Goal: Task Accomplishment & Management: Use online tool/utility

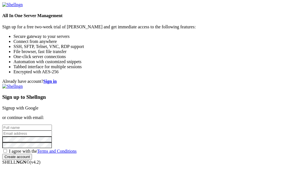
click at [38, 105] on link "Signup with Google" at bounding box center [20, 107] width 36 height 5
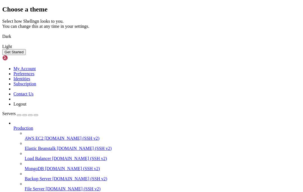
click at [2, 33] on img at bounding box center [2, 33] width 0 height 0
click at [26, 55] on button "Get Started" at bounding box center [14, 52] width 24 height 6
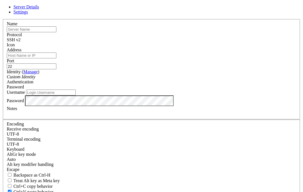
click at [233, 19] on div at bounding box center [151, 19] width 298 height 0
click at [2, 19] on icon at bounding box center [2, 19] width 0 height 0
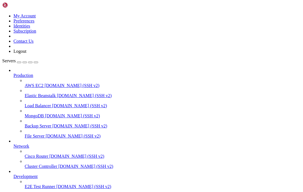
click at [43, 83] on span "AWS EC2" at bounding box center [34, 85] width 19 height 5
click at [25, 83] on icon at bounding box center [25, 83] width 0 height 0
click at [51, 103] on span "Load Balancer" at bounding box center [38, 105] width 26 height 5
click at [25, 103] on icon at bounding box center [25, 103] width 0 height 0
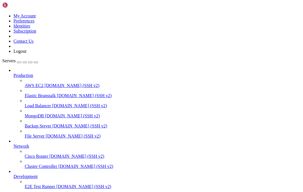
click at [19, 62] on div "button" at bounding box center [19, 62] width 0 height 0
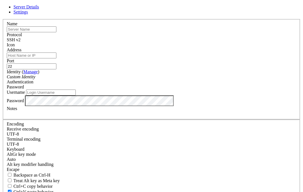
click at [228, 13] on header "Server Details Settings" at bounding box center [151, 9] width 298 height 10
click at [2, 19] on icon at bounding box center [2, 19] width 0 height 0
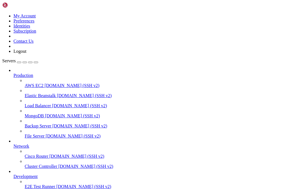
click at [25, 93] on link "Elastic Beanstalk [DOMAIN_NAME] (SSH v2)" at bounding box center [163, 95] width 276 height 5
click at [25, 93] on icon at bounding box center [25, 93] width 0 height 0
click at [57, 93] on span "[DOMAIN_NAME] (SSH v2)" at bounding box center [84, 95] width 55 height 5
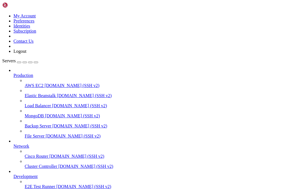
click at [57, 93] on span "[DOMAIN_NAME] (SSH v2)" at bounding box center [84, 95] width 55 height 5
click at [52, 103] on span "[DOMAIN_NAME] (SSH v2)" at bounding box center [79, 105] width 55 height 5
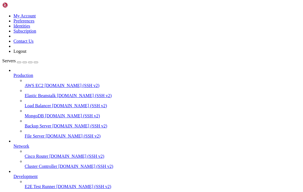
click at [21, 61] on button "button" at bounding box center [19, 62] width 4 height 2
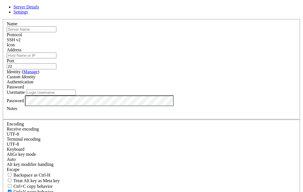
click at [56, 32] on input "text" at bounding box center [32, 29] width 50 height 6
type input "CodeAnywhere"
click at [56, 58] on input "Address" at bounding box center [32, 55] width 50 height 6
click at [76, 95] on input "Username" at bounding box center [51, 92] width 50 height 6
paste input "welcome11252umn-reverse-d9v92oew7p_vpmqpnMQ8GT9zuUxbSw3w7R5DRZTRx"
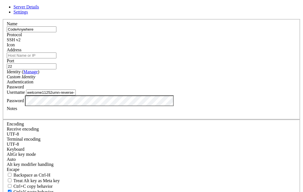
type input "welcome11252umn-reverse-d9v92oew7p_vpmqpnMQ8GT9zuUxbSw3w7R5DRZTRx"
click at [56, 63] on input "22" at bounding box center [32, 66] width 50 height 6
type input "2"
type input "30000"
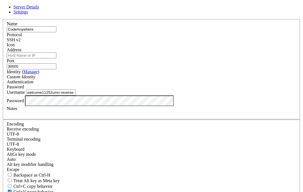
click at [56, 58] on input "Address" at bounding box center [32, 55] width 50 height 6
click at [14, 58] on label "Port" at bounding box center [11, 60] width 8 height 5
click at [56, 63] on input "30000" at bounding box center [32, 66] width 50 height 6
click at [56, 58] on input "Address" at bounding box center [32, 55] width 50 height 6
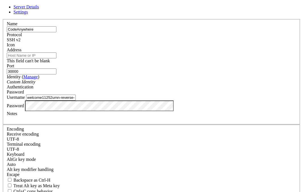
click at [56, 58] on input "Address" at bounding box center [32, 55] width 50 height 6
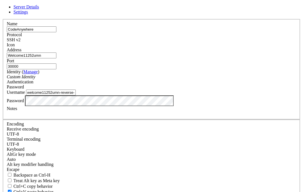
type input "Welcome11252umn"
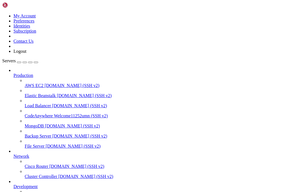
click at [49, 113] on span "CodeAnywhere" at bounding box center [39, 115] width 28 height 5
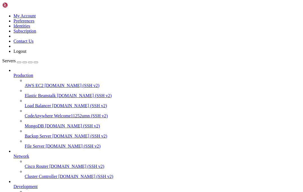
click at [36, 62] on icon "button" at bounding box center [36, 62] width 0 height 0
click at [19, 62] on div "button" at bounding box center [19, 62] width 0 height 0
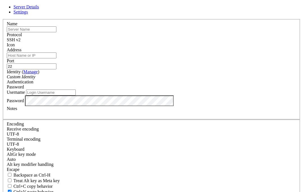
click at [28, 14] on span "Settings" at bounding box center [20, 12] width 15 height 5
click at [39, 9] on span "Server Details" at bounding box center [25, 6] width 25 height 5
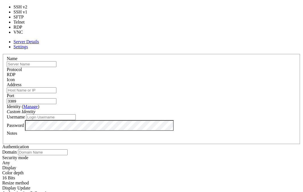
type input "5900"
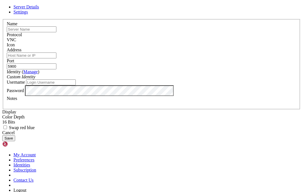
click at [2, 19] on link at bounding box center [2, 19] width 0 height 0
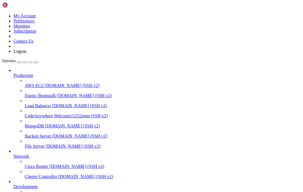
scroll to position [34, 0]
click at [58, 174] on span "[DOMAIN_NAME] (SSH v2)" at bounding box center [85, 176] width 55 height 5
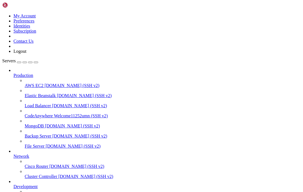
click at [19, 62] on div "button" at bounding box center [19, 62] width 0 height 0
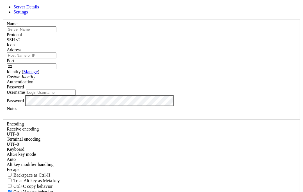
click at [2, 19] on icon at bounding box center [2, 19] width 0 height 0
